Goal: Task Accomplishment & Management: Use online tool/utility

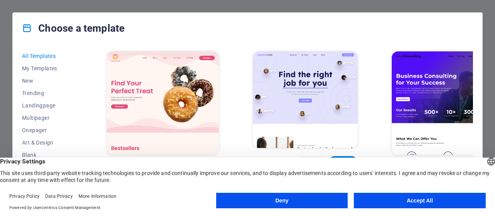
click at [417, 204] on button "Accept All" at bounding box center [420, 200] width 132 height 15
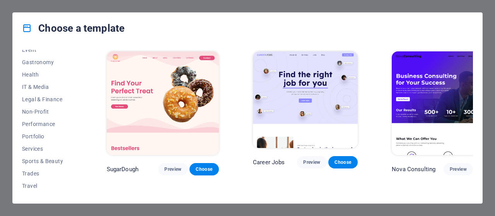
scroll to position [154, 0]
click at [32, 83] on button "IT & Media" at bounding box center [47, 88] width 51 height 12
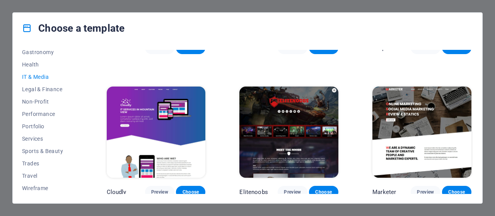
scroll to position [158, 0]
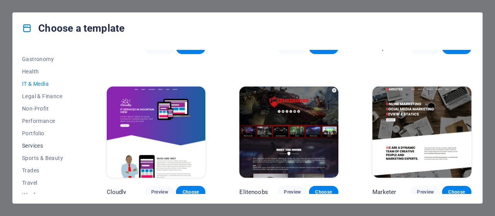
click at [44, 146] on span "Services" at bounding box center [47, 146] width 51 height 6
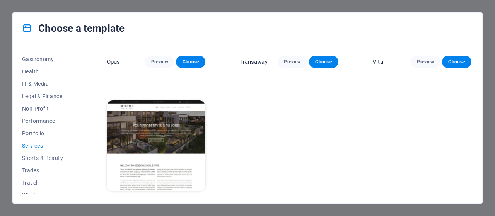
scroll to position [979, 0]
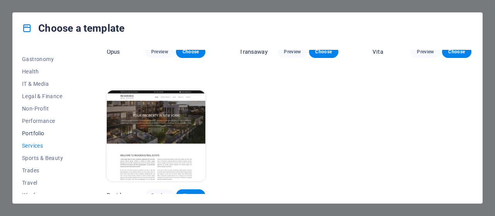
click at [43, 130] on span "Portfolio" at bounding box center [47, 133] width 51 height 6
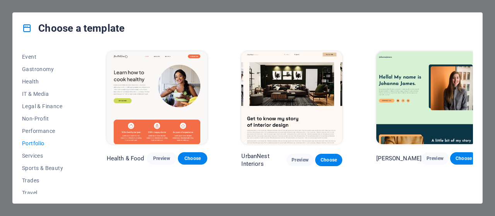
scroll to position [143, 0]
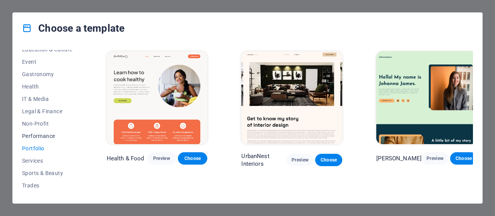
click at [50, 137] on span "Performance" at bounding box center [47, 136] width 51 height 6
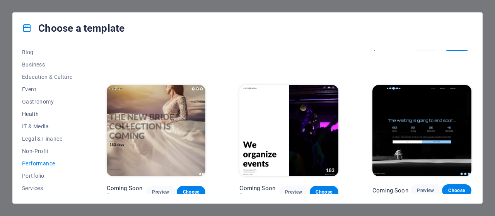
scroll to position [104, 0]
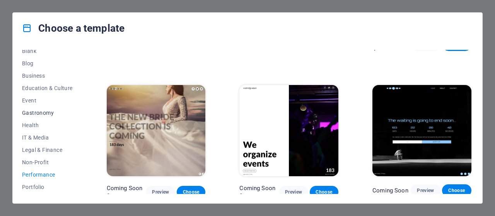
click at [35, 111] on span "Gastronomy" at bounding box center [47, 113] width 51 height 6
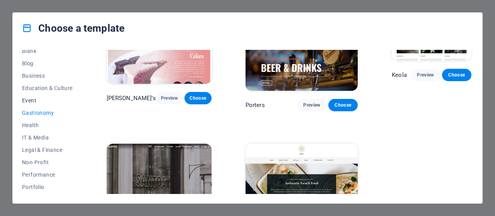
click at [32, 100] on span "Event" at bounding box center [47, 100] width 51 height 6
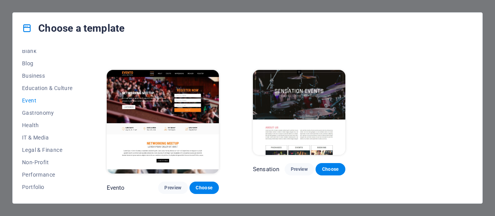
scroll to position [257, 0]
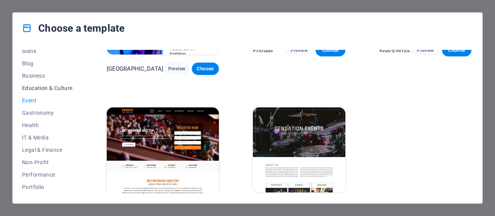
click at [39, 86] on span "Education & Culture" at bounding box center [47, 88] width 51 height 6
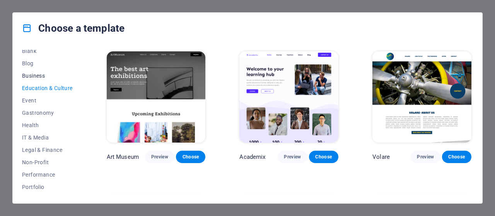
click at [40, 76] on span "Business" at bounding box center [47, 76] width 51 height 6
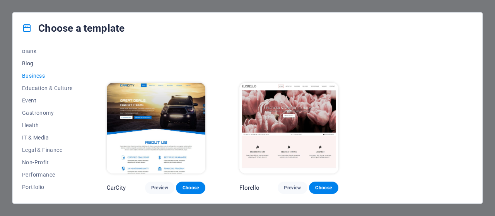
scroll to position [65, 0]
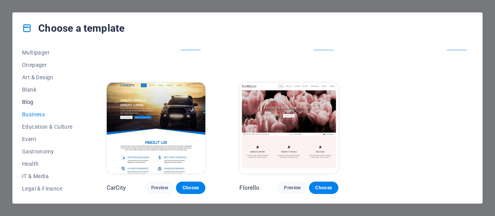
click at [29, 99] on span "Blog" at bounding box center [47, 102] width 51 height 6
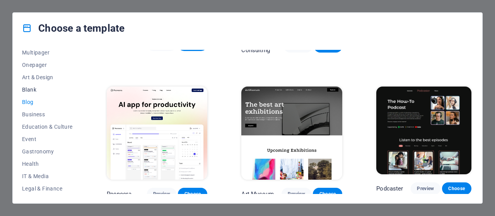
click at [28, 87] on span "Blank" at bounding box center [47, 90] width 51 height 6
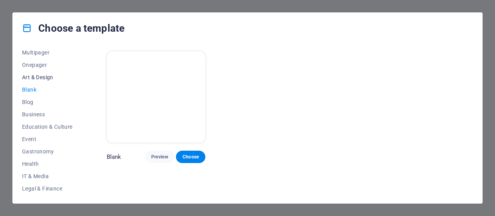
click at [38, 76] on span "Art & Design" at bounding box center [47, 77] width 51 height 6
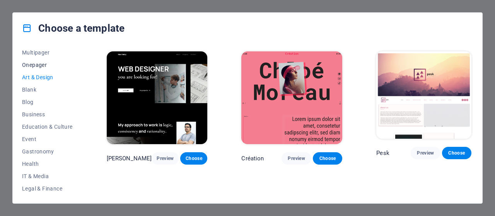
click at [38, 64] on span "Onepager" at bounding box center [47, 65] width 51 height 6
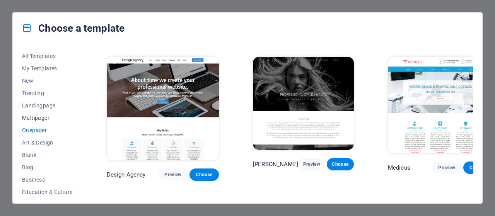
click at [37, 118] on span "Multipager" at bounding box center [47, 118] width 51 height 6
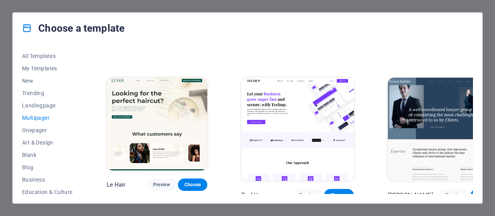
scroll to position [3213, 0]
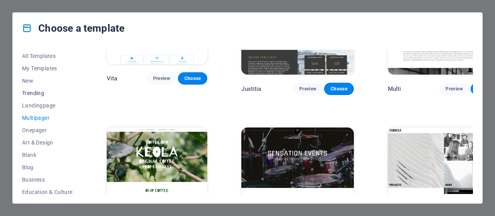
click at [41, 89] on button "Trending" at bounding box center [47, 93] width 51 height 12
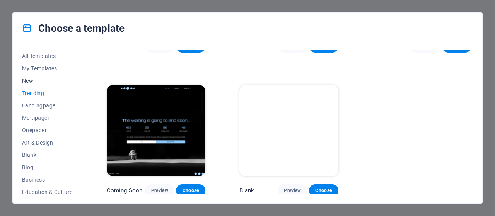
click at [39, 79] on span "New" at bounding box center [47, 81] width 51 height 6
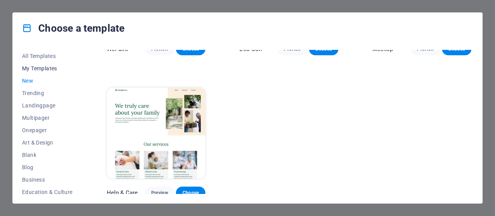
click at [49, 66] on span "My Templates" at bounding box center [47, 68] width 51 height 6
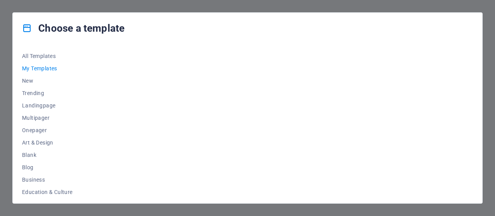
scroll to position [0, 0]
click at [51, 56] on span "All Templates" at bounding box center [47, 56] width 51 height 6
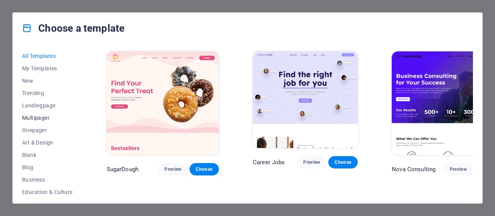
click at [39, 117] on span "Multipager" at bounding box center [47, 118] width 51 height 6
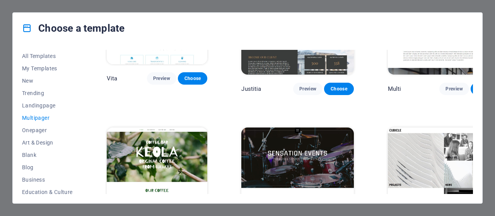
scroll to position [3213, 0]
click at [51, 56] on span "All Templates" at bounding box center [47, 56] width 51 height 6
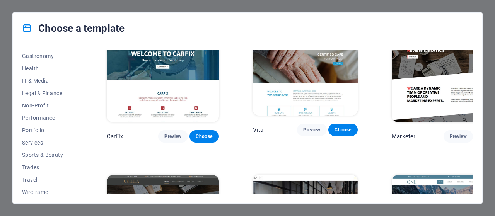
scroll to position [165, 0]
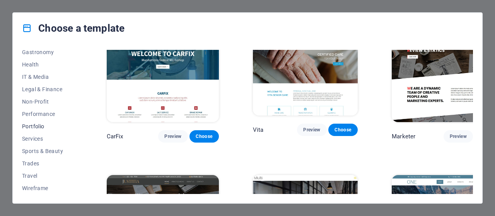
click at [40, 126] on span "Portfolio" at bounding box center [47, 126] width 51 height 6
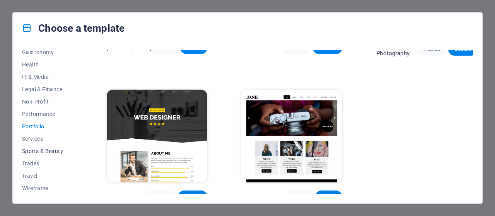
click at [40, 148] on span "Sports & Beauty" at bounding box center [47, 151] width 51 height 6
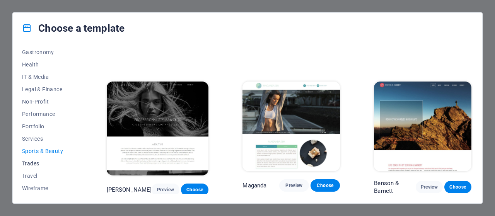
click at [38, 164] on span "Trades" at bounding box center [47, 164] width 51 height 6
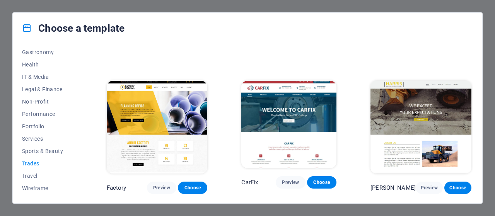
scroll to position [257, 0]
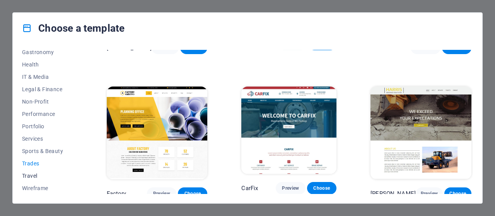
click at [35, 175] on span "Travel" at bounding box center [47, 176] width 51 height 6
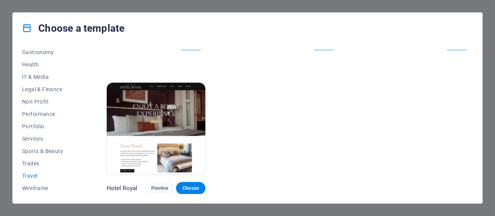
scroll to position [254, 0]
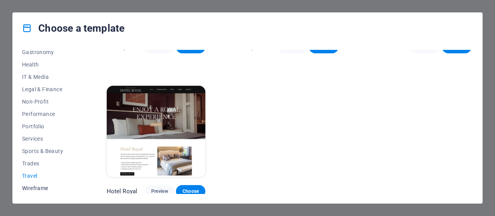
click at [36, 188] on span "Wireframe" at bounding box center [47, 188] width 51 height 6
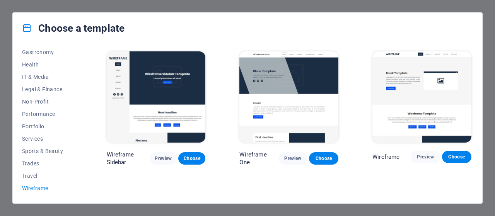
scroll to position [0, 0]
click at [43, 101] on span "Non-Profit" at bounding box center [47, 102] width 51 height 6
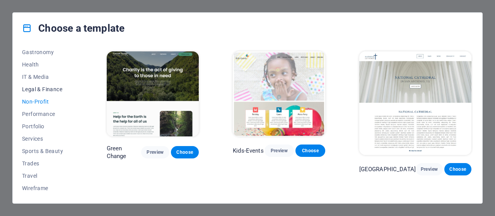
click at [49, 90] on span "Legal & Finance" at bounding box center [47, 89] width 51 height 6
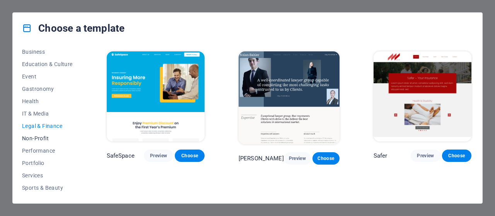
scroll to position [87, 0]
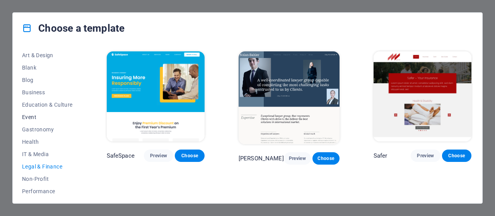
click at [39, 113] on button "Event" at bounding box center [47, 117] width 51 height 12
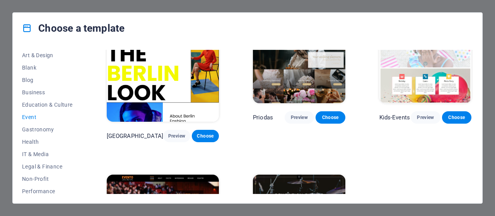
scroll to position [257, 0]
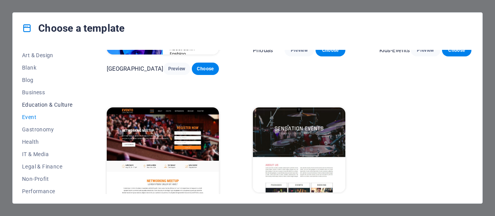
click at [43, 103] on span "Education & Culture" at bounding box center [47, 105] width 51 height 6
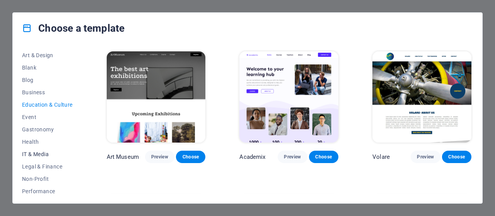
click at [36, 153] on span "IT & Media" at bounding box center [47, 154] width 51 height 6
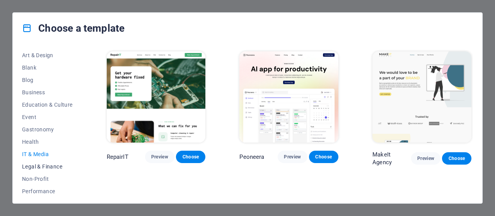
click at [41, 164] on span "Legal & Finance" at bounding box center [47, 167] width 51 height 6
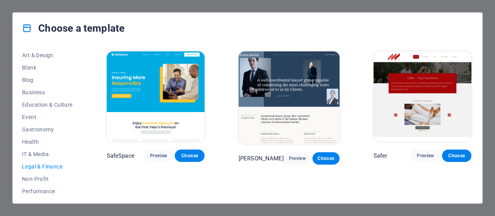
scroll to position [165, 0]
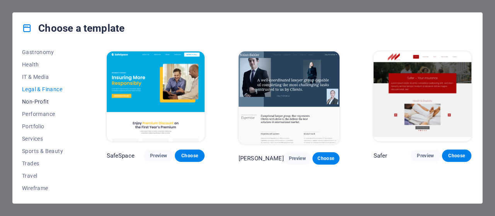
click at [43, 101] on span "Non-Profit" at bounding box center [47, 102] width 51 height 6
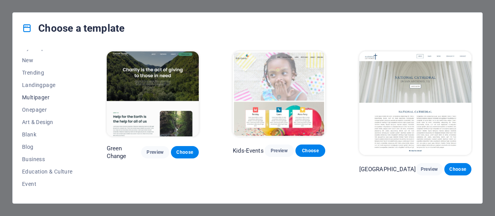
scroll to position [0, 0]
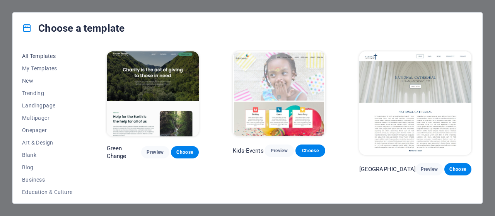
click at [42, 53] on span "All Templates" at bounding box center [47, 56] width 51 height 6
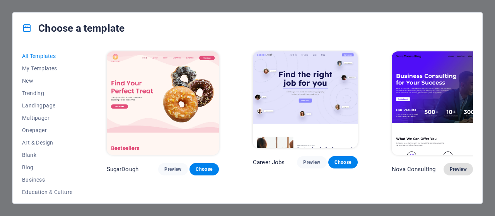
click at [450, 166] on span "Preview" at bounding box center [458, 169] width 17 height 6
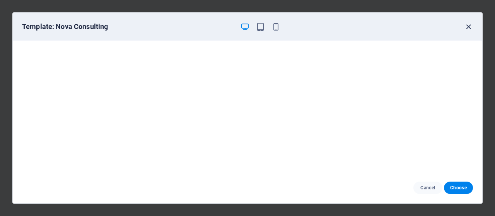
click at [470, 25] on icon "button" at bounding box center [468, 26] width 9 height 9
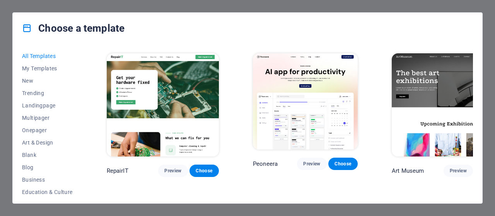
scroll to position [116, 0]
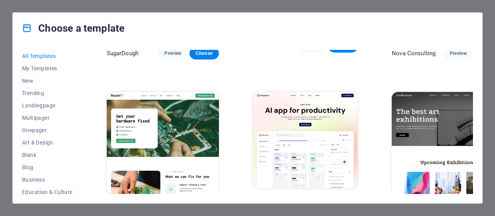
click at [164, 207] on span "Preview" at bounding box center [172, 210] width 17 height 6
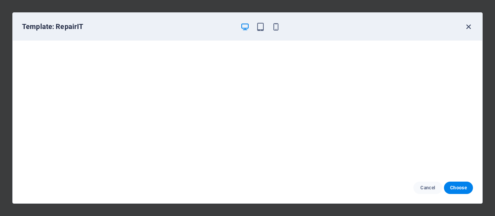
click at [467, 27] on icon "button" at bounding box center [468, 26] width 9 height 9
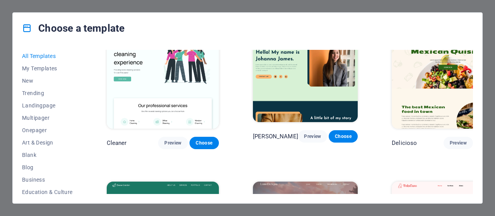
scroll to position [1161, 0]
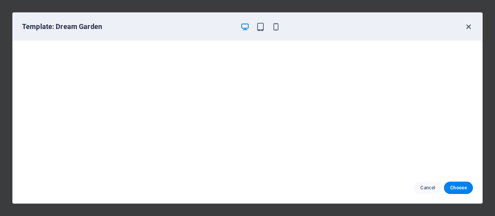
click at [467, 24] on icon "button" at bounding box center [468, 26] width 9 height 9
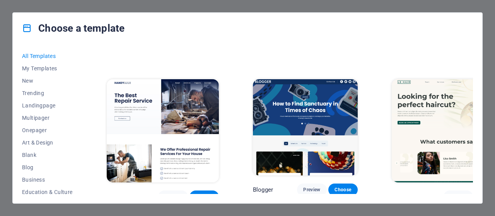
scroll to position [2244, 0]
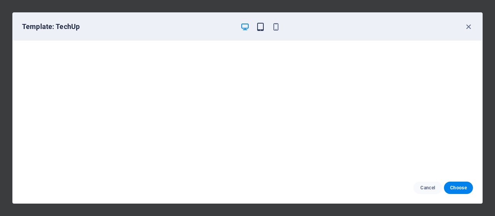
click at [260, 24] on icon "button" at bounding box center [260, 26] width 9 height 9
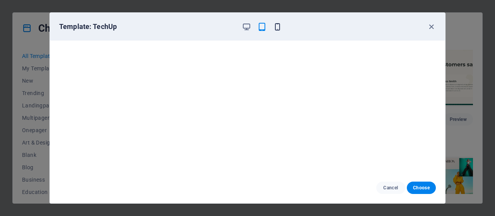
click at [278, 27] on icon "button" at bounding box center [277, 26] width 9 height 9
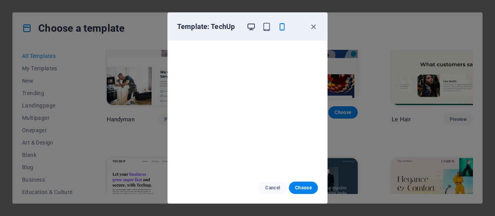
click at [250, 26] on icon "button" at bounding box center [251, 26] width 9 height 9
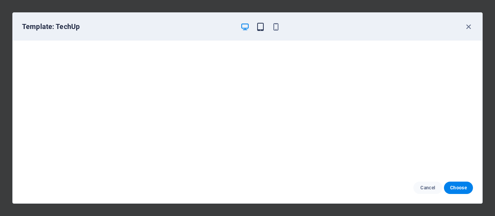
click at [262, 29] on icon "button" at bounding box center [260, 26] width 9 height 9
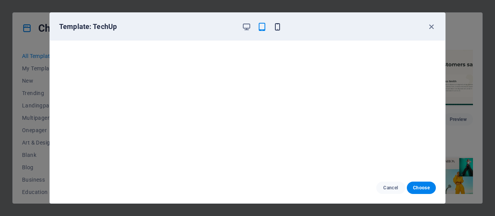
click at [278, 22] on icon "button" at bounding box center [277, 26] width 9 height 9
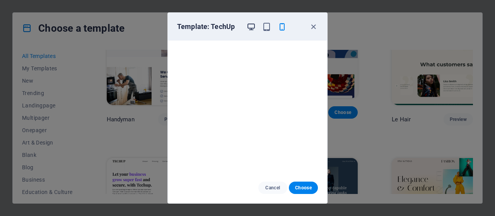
click at [253, 27] on icon "button" at bounding box center [251, 26] width 9 height 9
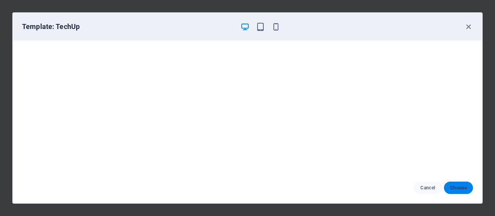
click at [455, 187] on span "Choose" at bounding box center [458, 188] width 17 height 6
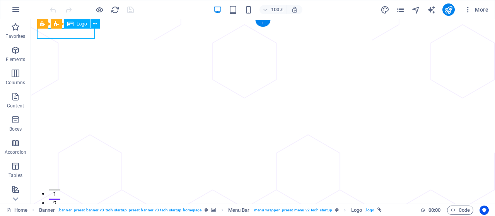
select select "px"
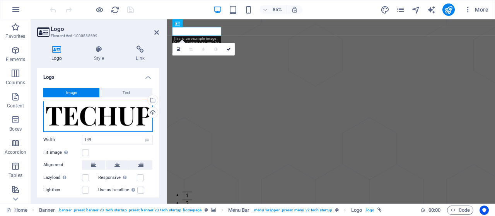
click at [47, 116] on div "Drag files here, click to choose files or select files from Files or our free s…" at bounding box center [97, 116] width 109 height 31
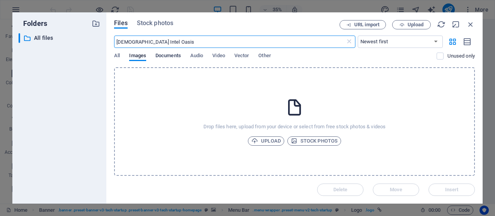
type input "[DEMOGRAPHIC_DATA] Intel Oasis"
click at [163, 57] on span "Documents" at bounding box center [169, 56] width 26 height 11
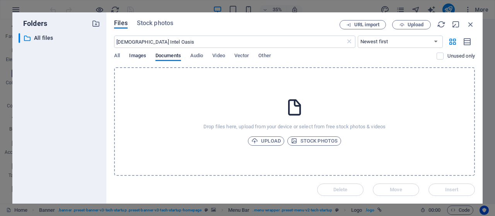
click at [143, 58] on span "Images" at bounding box center [137, 56] width 17 height 11
click at [115, 54] on span "All" at bounding box center [117, 56] width 6 height 11
click at [134, 53] on span "Images" at bounding box center [137, 56] width 17 height 11
click at [469, 23] on icon "button" at bounding box center [471, 24] width 9 height 9
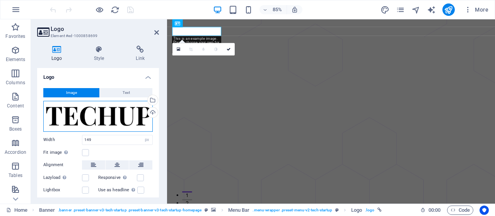
click at [51, 115] on div "Drag files here, click to choose files or select files from Files or our free s…" at bounding box center [97, 116] width 109 height 31
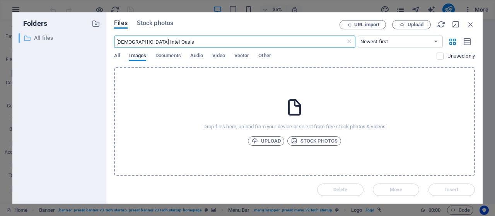
drag, startPoint x: 176, startPoint y: 40, endPoint x: 91, endPoint y: 40, distance: 84.7
click at [91, 40] on div "Folders ​ All files All files Files Stock photos URL import Upload [DEMOGRAPHIC…" at bounding box center [247, 107] width 470 height 191
click at [470, 22] on icon "button" at bounding box center [471, 24] width 9 height 9
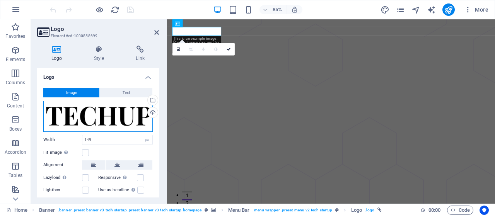
click at [83, 113] on div "Drag files here, click to choose files or select files from Files or our free s…" at bounding box center [97, 116] width 109 height 31
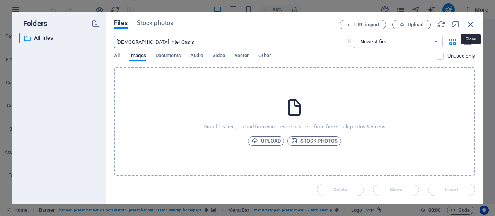
click at [470, 22] on icon "button" at bounding box center [471, 24] width 9 height 9
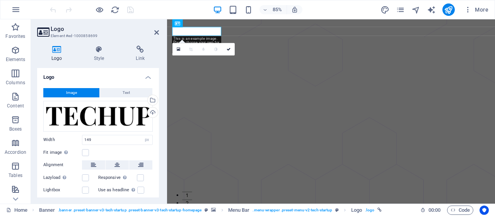
click at [63, 54] on h4 "Logo" at bounding box center [58, 54] width 43 height 16
click at [58, 53] on icon at bounding box center [56, 50] width 39 height 8
click at [120, 94] on button "Text" at bounding box center [126, 92] width 53 height 9
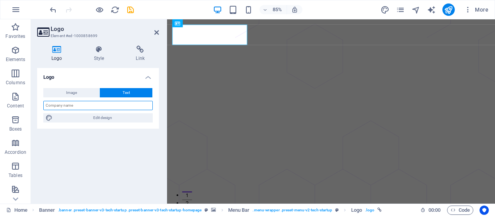
click at [98, 108] on input "text" at bounding box center [97, 105] width 109 height 9
type input "AIOasis"
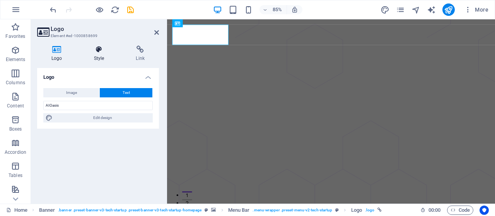
click at [102, 56] on h4 "Style" at bounding box center [101, 54] width 42 height 16
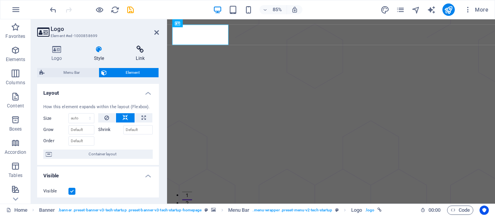
click at [138, 55] on h4 "Link" at bounding box center [140, 54] width 38 height 16
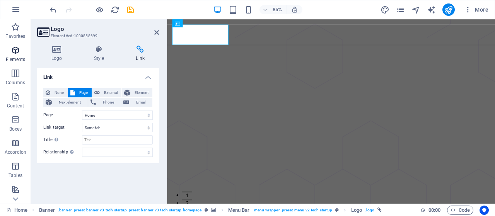
click at [14, 53] on icon "button" at bounding box center [15, 50] width 9 height 9
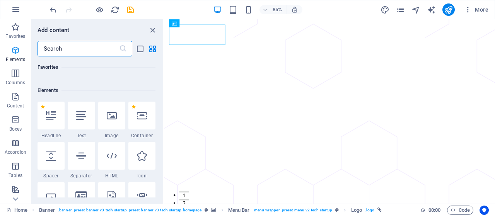
scroll to position [82, 0]
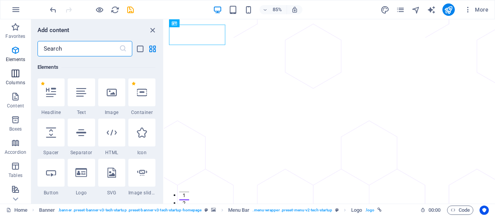
click at [15, 73] on icon "button" at bounding box center [15, 73] width 9 height 9
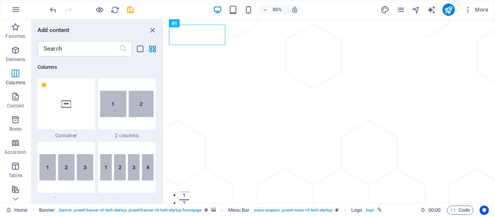
scroll to position [383, 0]
click at [15, 52] on icon "button" at bounding box center [15, 50] width 9 height 9
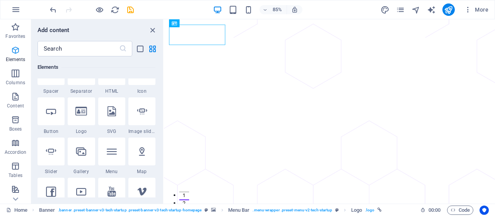
scroll to position [82, 0]
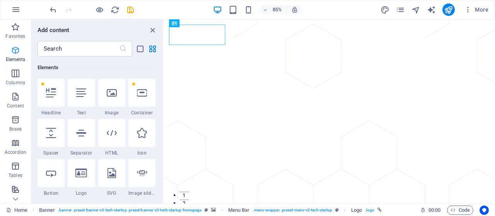
click at [16, 46] on icon "button" at bounding box center [15, 50] width 9 height 9
click at [48, 96] on icon at bounding box center [51, 93] width 10 height 10
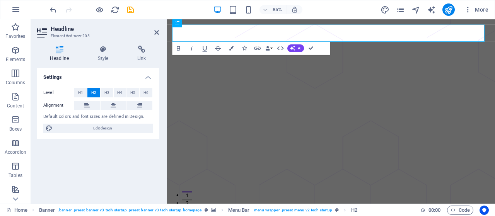
click at [159, 31] on aside "Headline Element #ed-new-205 Headline Style Link Settings Level H1 H2 H3 H4 H5 …" at bounding box center [99, 111] width 136 height 185
click at [156, 32] on icon at bounding box center [156, 32] width 5 height 6
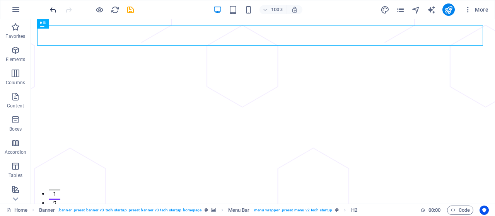
click at [51, 11] on icon "undo" at bounding box center [53, 9] width 9 height 9
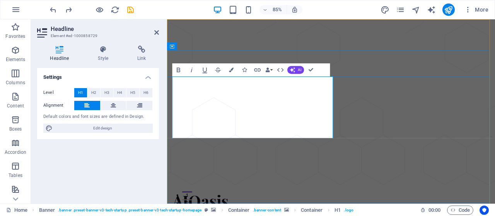
drag, startPoint x: 286, startPoint y: 152, endPoint x: 343, endPoint y: 149, distance: 57.3
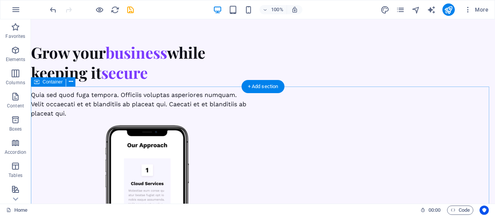
scroll to position [2824, 0]
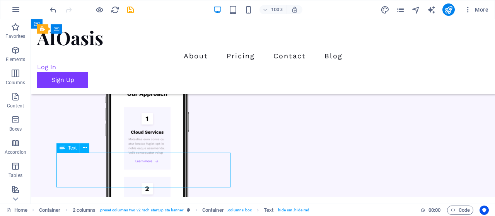
scroll to position [2649, 0]
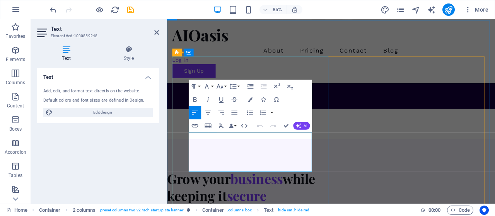
drag, startPoint x: 262, startPoint y: 181, endPoint x: 287, endPoint y: 183, distance: 25.2
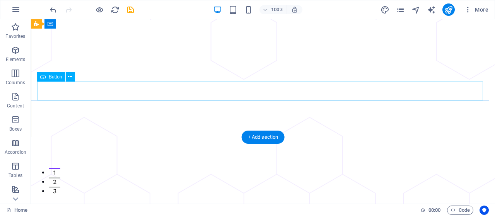
scroll to position [0, 0]
